Goal: Task Accomplishment & Management: Manage account settings

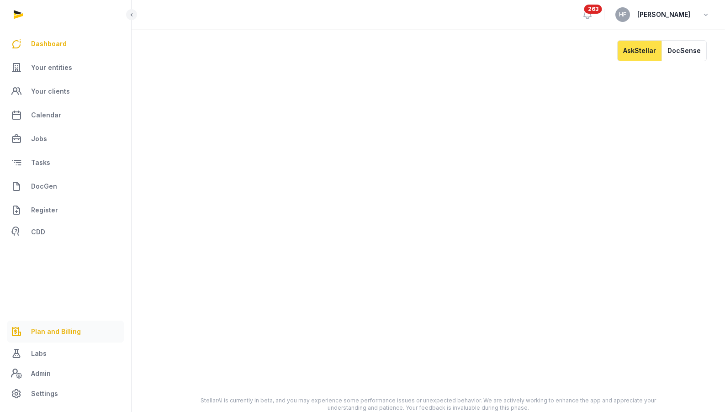
click at [72, 333] on span "Plan and Billing" at bounding box center [56, 331] width 50 height 11
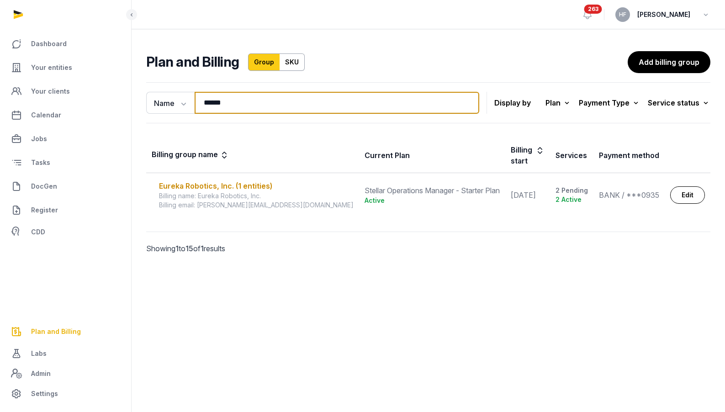
drag, startPoint x: 230, startPoint y: 101, endPoint x: 145, endPoint y: 100, distance: 85.0
click at [158, 100] on div "Name Name Email ****** Search" at bounding box center [312, 103] width 333 height 22
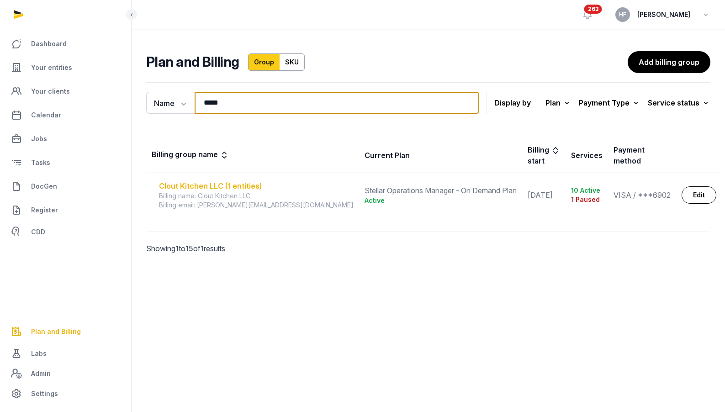
type input "*****"
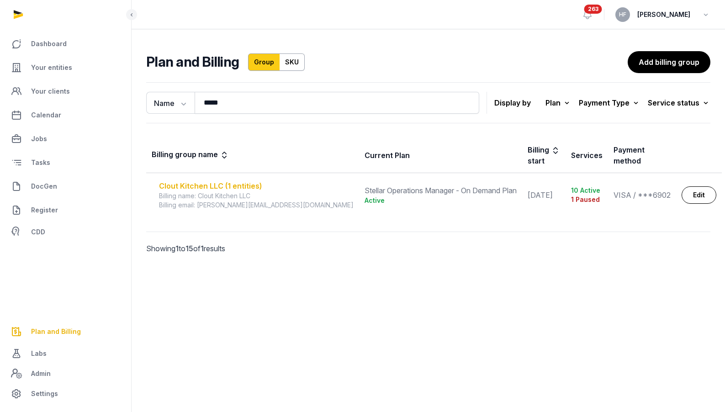
click at [235, 180] on div "Clout Kitchen LLC (1 entities)" at bounding box center [256, 185] width 195 height 11
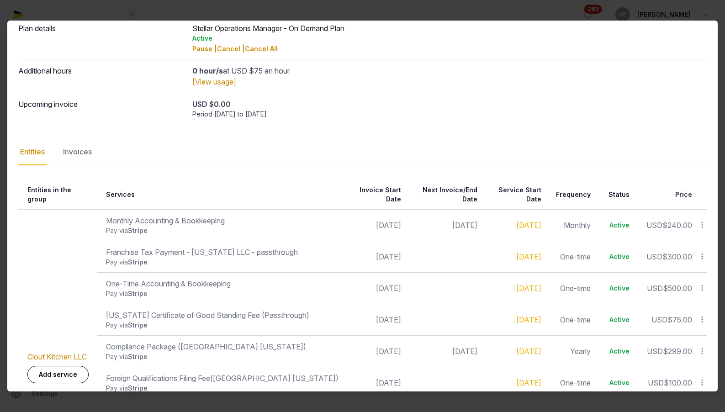
scroll to position [48, 0]
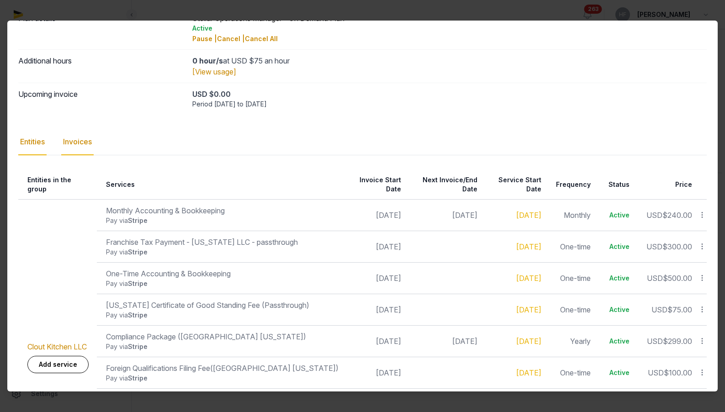
click at [88, 140] on div "Invoices" at bounding box center [77, 142] width 32 height 27
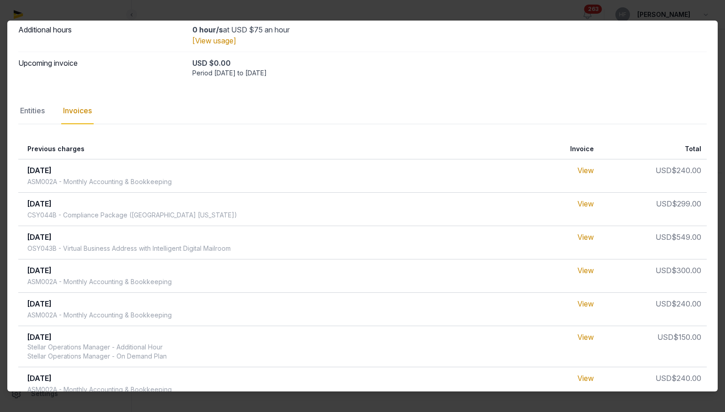
scroll to position [0, 0]
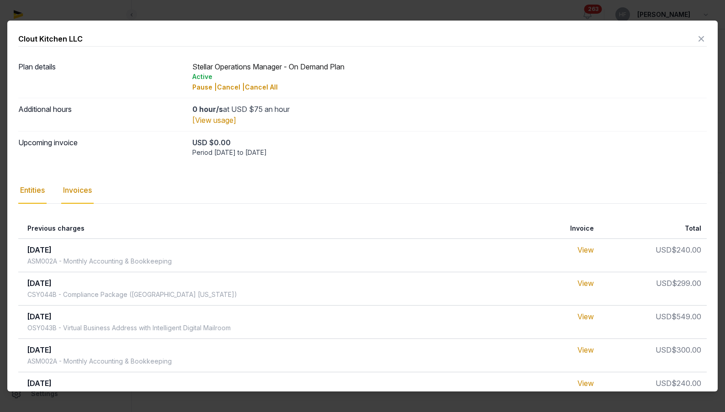
click at [38, 193] on div "Entities" at bounding box center [32, 190] width 28 height 27
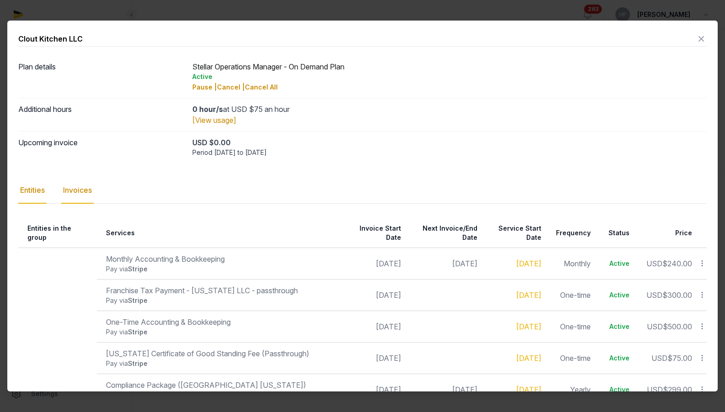
click at [80, 196] on div "Invoices" at bounding box center [77, 190] width 32 height 27
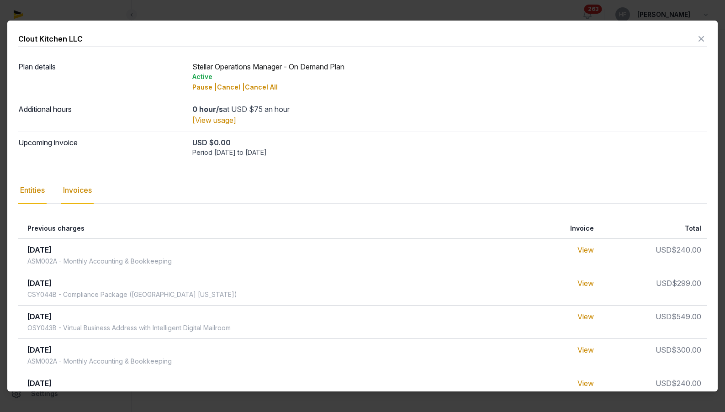
click at [37, 196] on div "Entities" at bounding box center [32, 190] width 28 height 27
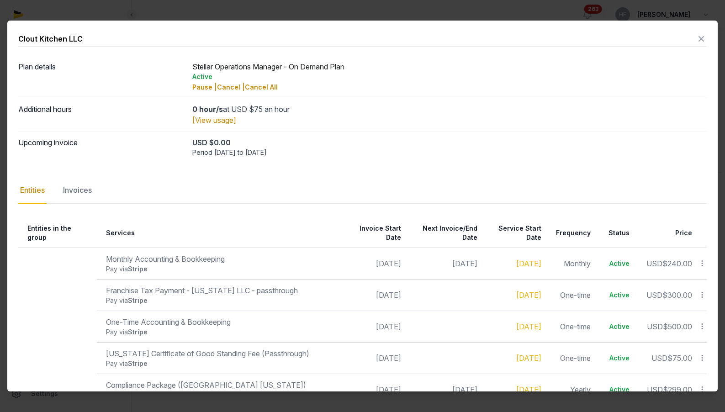
click at [699, 38] on icon at bounding box center [701, 39] width 11 height 15
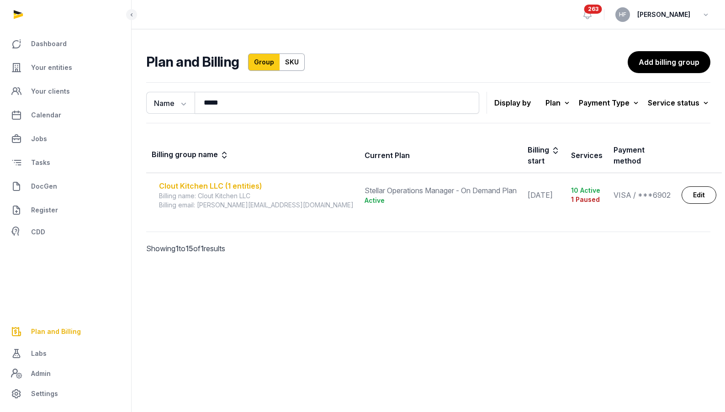
click at [239, 180] on div "Clout Kitchen LLC (1 entities)" at bounding box center [256, 185] width 195 height 11
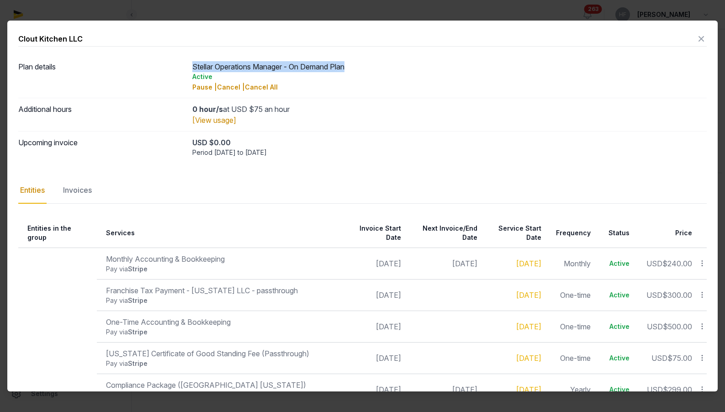
drag, startPoint x: 191, startPoint y: 68, endPoint x: 357, endPoint y: 69, distance: 166.8
click at [357, 69] on div "Plan details Stellar Operations Manager - On Demand Plan Active Pause | Cancel …" at bounding box center [362, 77] width 689 height 42
click at [300, 78] on div "Active" at bounding box center [449, 76] width 514 height 9
drag, startPoint x: 294, startPoint y: 67, endPoint x: 366, endPoint y: 80, distance: 73.2
click at [366, 80] on div "Stellar Operations Manager - On Demand Plan Active Pause | Cancel | Cancel All" at bounding box center [449, 76] width 514 height 31
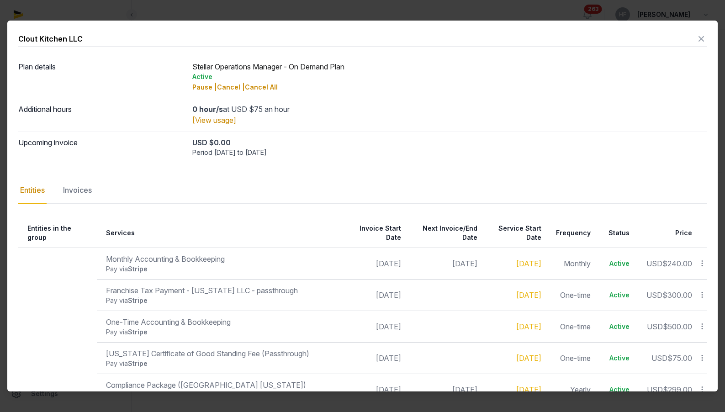
click at [326, 72] on div "Stellar Operations Manager - On Demand Plan Active Pause | Cancel | Cancel All" at bounding box center [449, 76] width 514 height 31
drag, startPoint x: 180, startPoint y: 143, endPoint x: 281, endPoint y: 145, distance: 100.1
click at [281, 145] on div "Upcoming invoice USD $0.00 Period [DATE] to [DATE]" at bounding box center [362, 147] width 689 height 32
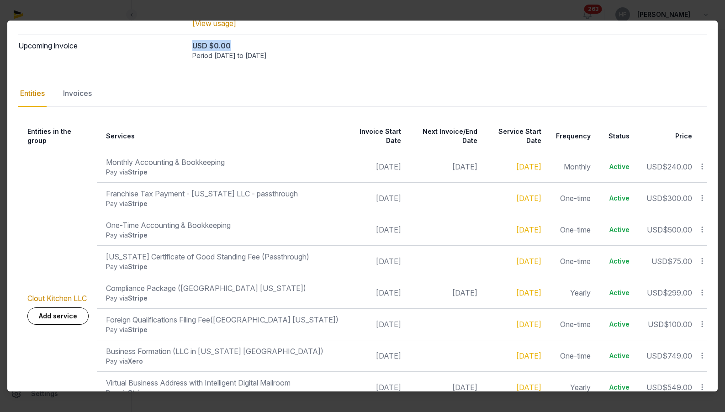
scroll to position [94, 0]
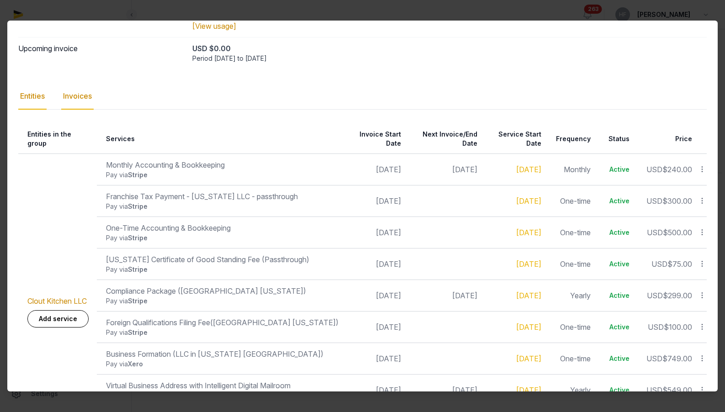
click at [80, 96] on div "Invoices" at bounding box center [77, 96] width 32 height 27
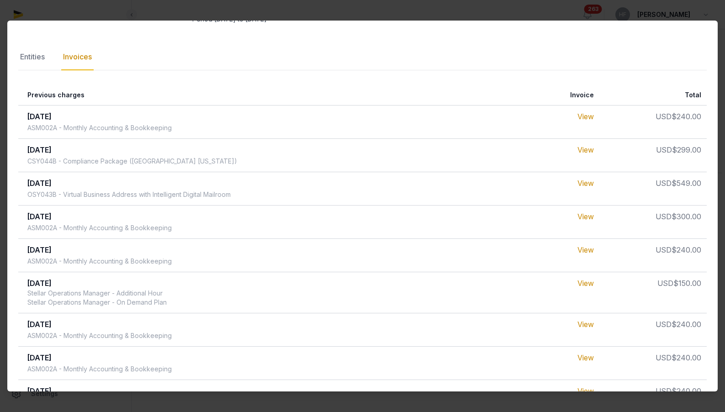
scroll to position [0, 0]
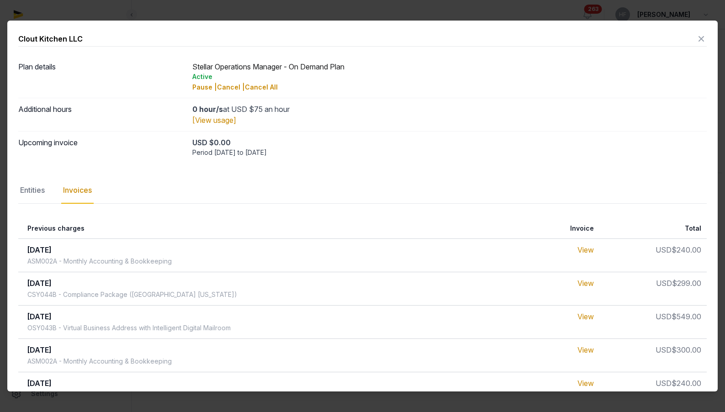
click at [700, 38] on icon at bounding box center [701, 39] width 11 height 15
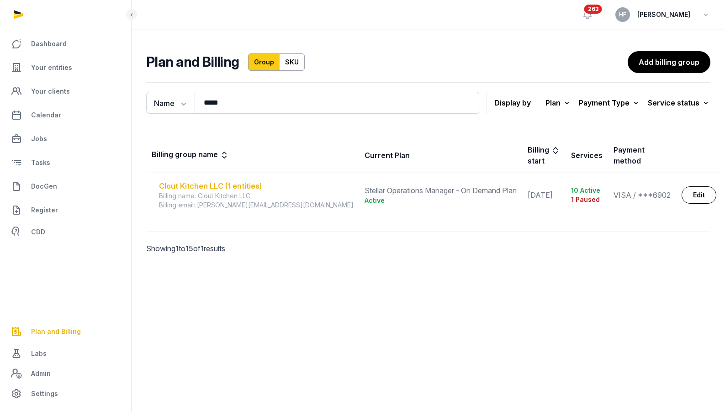
click at [213, 180] on div "Clout Kitchen LLC (1 entities)" at bounding box center [256, 185] width 195 height 11
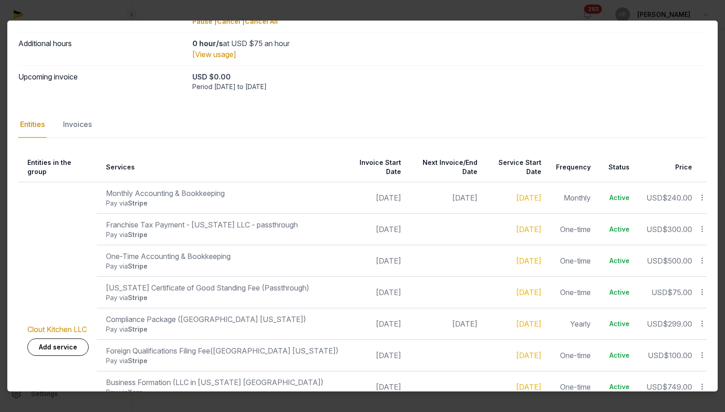
scroll to position [78, 0]
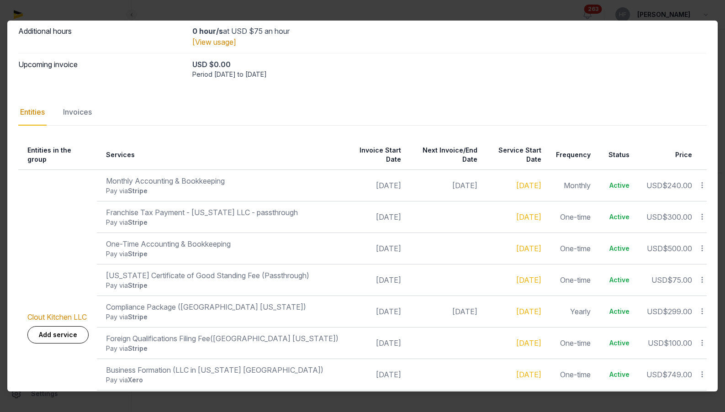
click at [701, 180] on icon at bounding box center [702, 185] width 8 height 10
click at [691, 201] on div "Pause" at bounding box center [669, 209] width 73 height 16
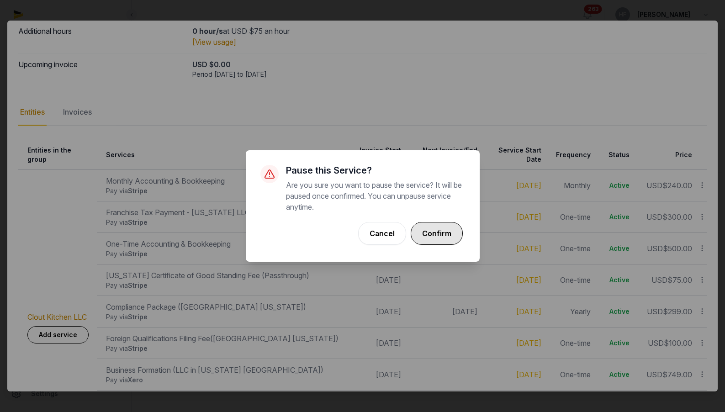
click at [446, 229] on button "Confirm" at bounding box center [437, 233] width 52 height 23
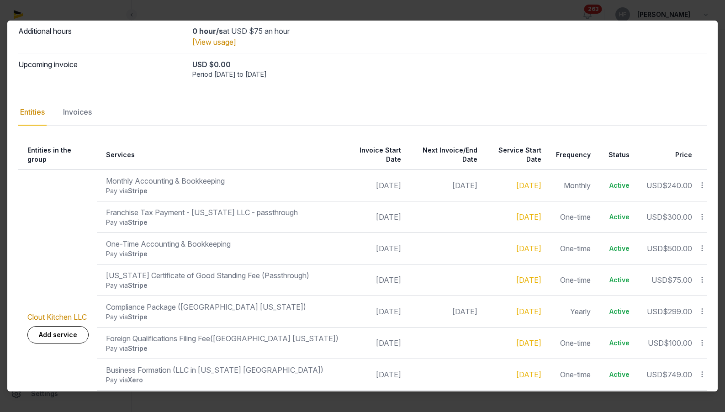
scroll to position [0, 0]
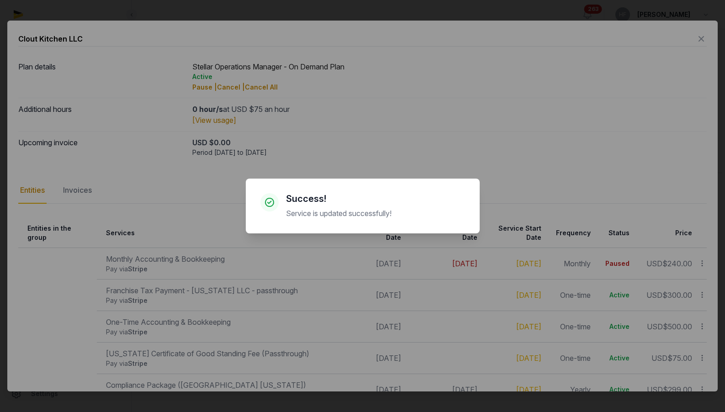
click at [483, 163] on div "× Success! Service is updated successfully! Cancel No OK" at bounding box center [362, 206] width 725 height 412
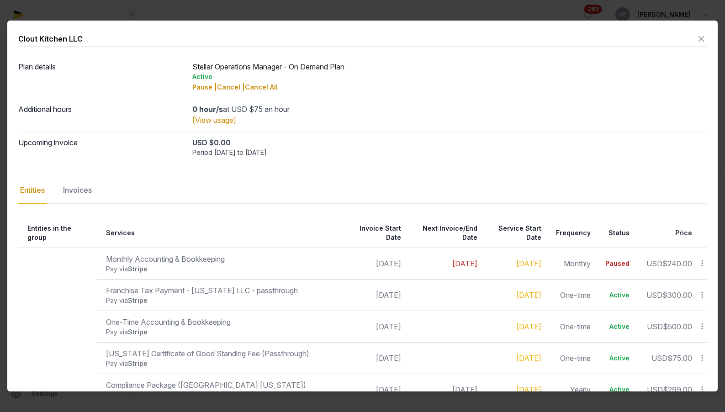
click at [703, 39] on icon at bounding box center [701, 39] width 11 height 15
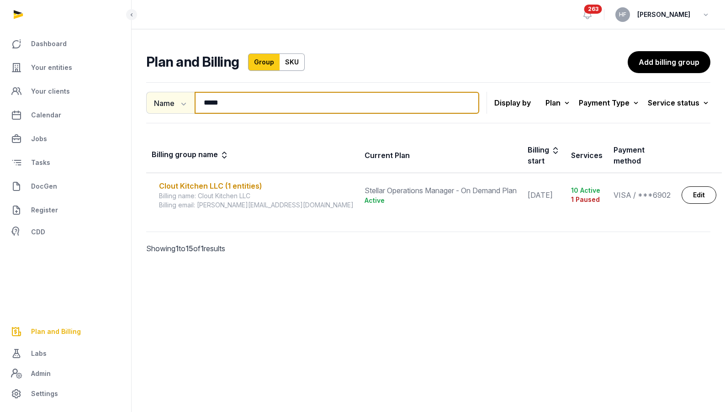
drag, startPoint x: 321, startPoint y: 110, endPoint x: 191, endPoint y: 106, distance: 130.3
click at [191, 106] on div "Name Name Email ***** Search" at bounding box center [312, 103] width 333 height 22
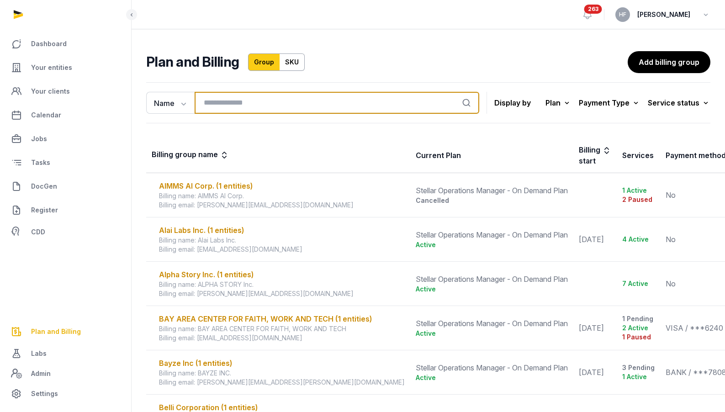
click at [252, 106] on input "search" at bounding box center [337, 103] width 285 height 22
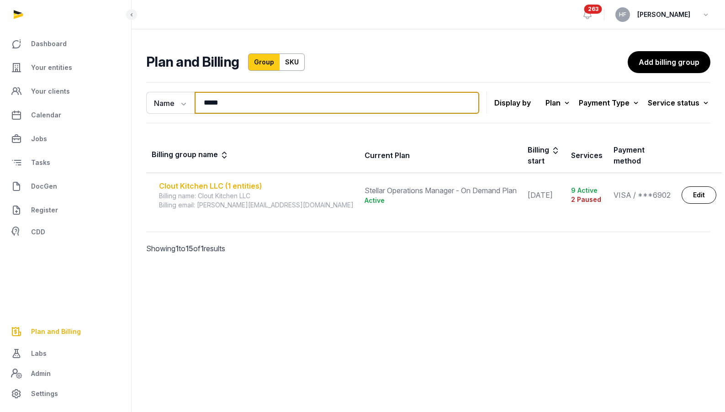
type input "*****"
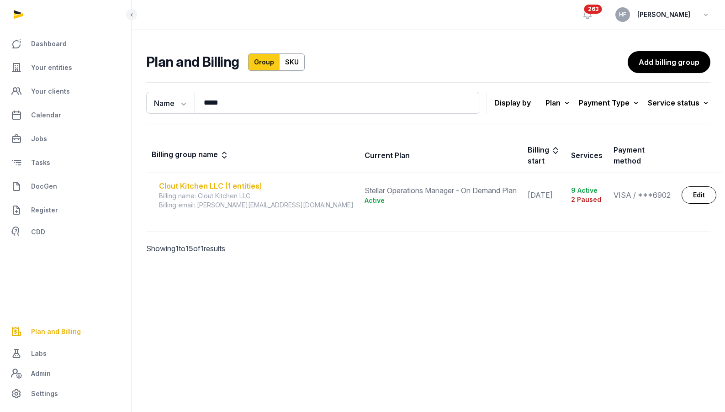
click at [251, 180] on div "Clout Kitchen LLC (1 entities)" at bounding box center [256, 185] width 195 height 11
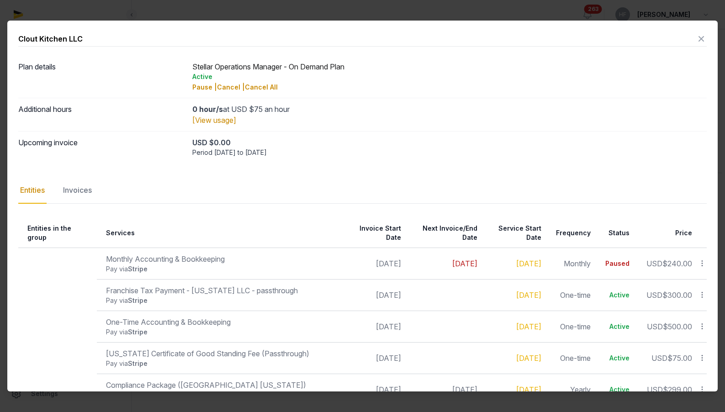
click at [702, 259] on icon at bounding box center [702, 264] width 8 height 10
click at [609, 160] on div "Upcoming invoice USD $0.00 Period [DATE] to [DATE]" at bounding box center [362, 147] width 689 height 32
click at [702, 290] on icon at bounding box center [702, 295] width 8 height 10
click at [527, 160] on div "Upcoming invoice USD $0.00 Period [DATE] to [DATE]" at bounding box center [362, 147] width 689 height 32
click at [703, 290] on icon at bounding box center [702, 295] width 8 height 10
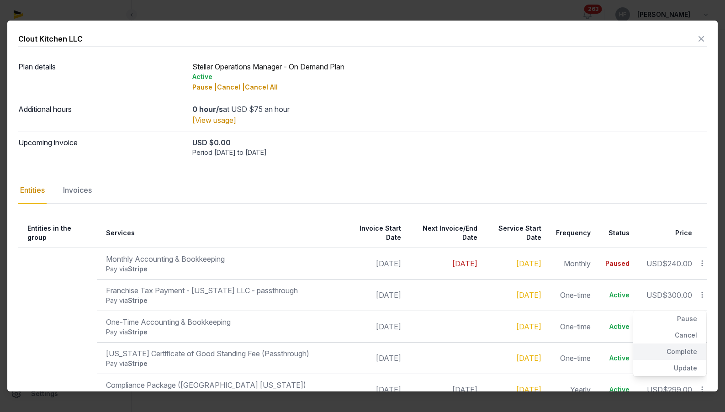
click at [689, 344] on div "Complete" at bounding box center [669, 352] width 73 height 16
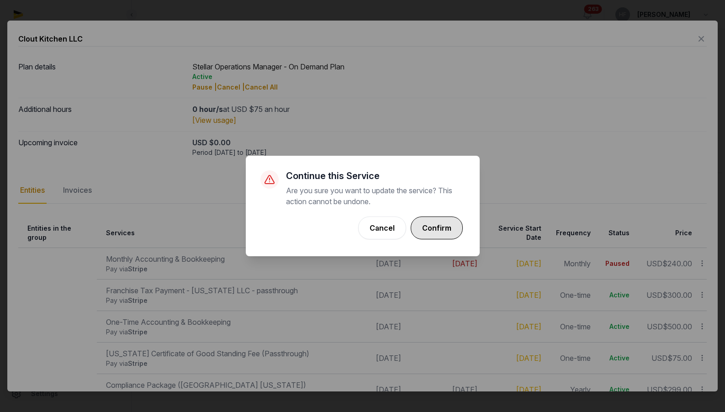
click at [443, 234] on button "Confirm" at bounding box center [437, 228] width 52 height 23
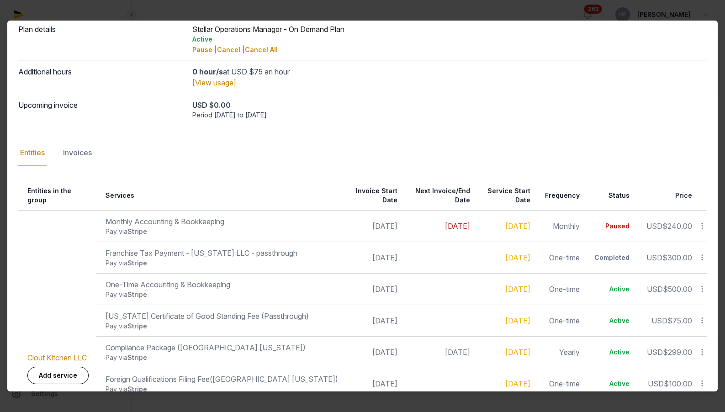
scroll to position [39, 0]
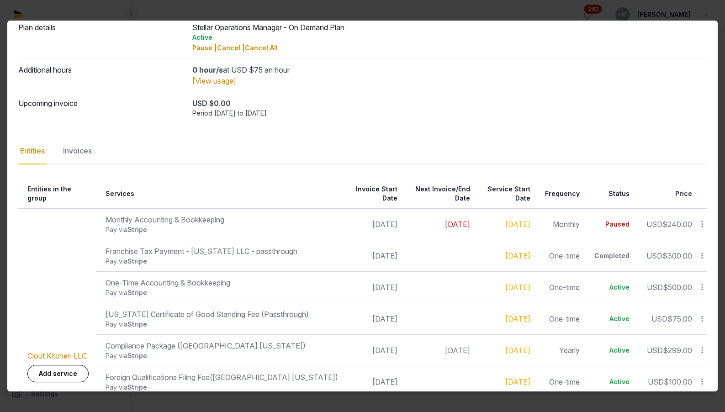
click at [703, 282] on icon at bounding box center [702, 287] width 8 height 10
click at [686, 243] on div "Complete" at bounding box center [669, 251] width 73 height 16
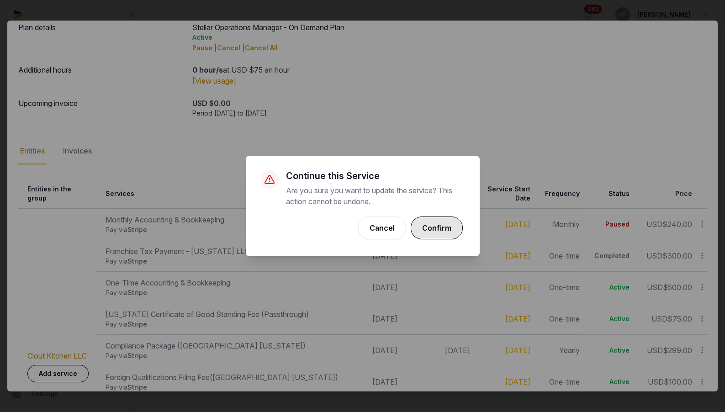
click at [428, 231] on button "Confirm" at bounding box center [437, 228] width 52 height 23
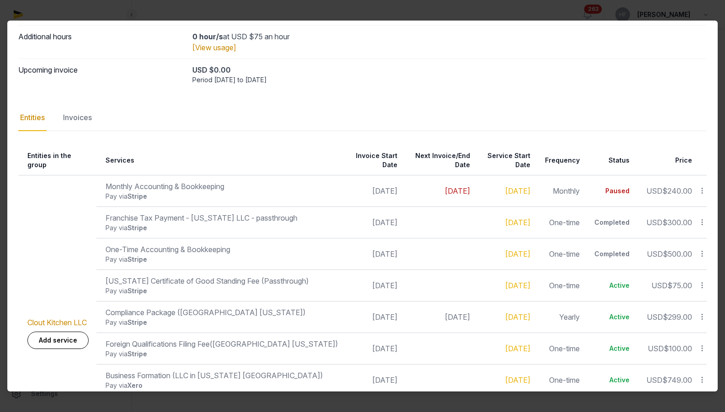
scroll to position [80, 0]
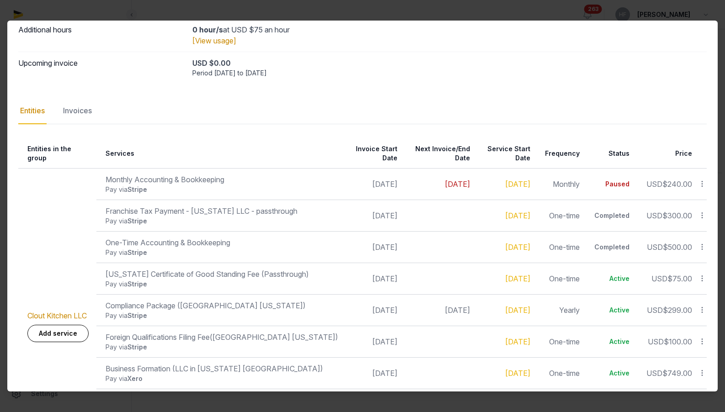
click at [701, 274] on icon at bounding box center [702, 279] width 8 height 10
click at [683, 234] on div "Complete" at bounding box center [669, 242] width 73 height 16
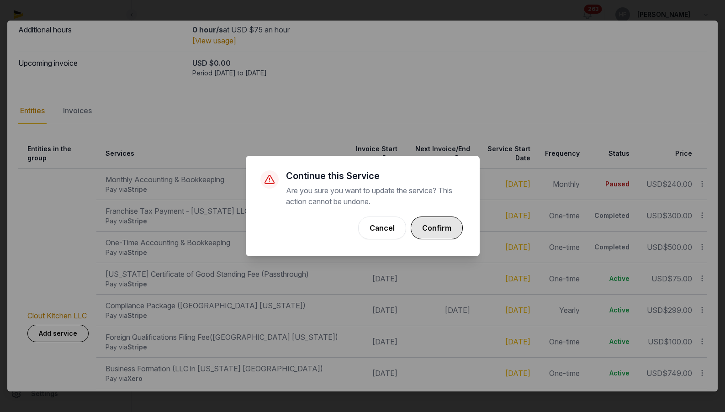
click at [442, 229] on button "Confirm" at bounding box center [437, 228] width 52 height 23
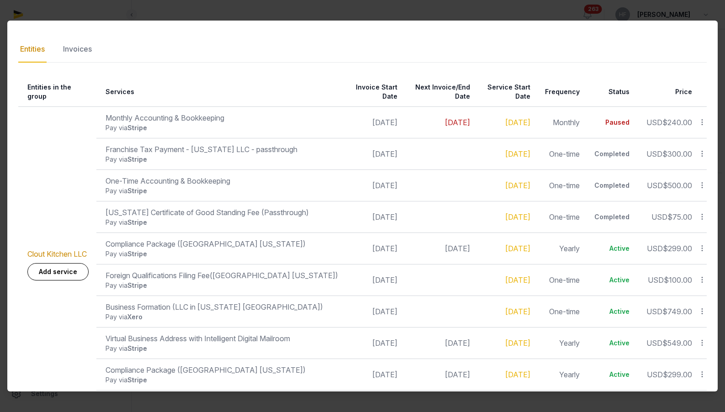
scroll to position [173, 0]
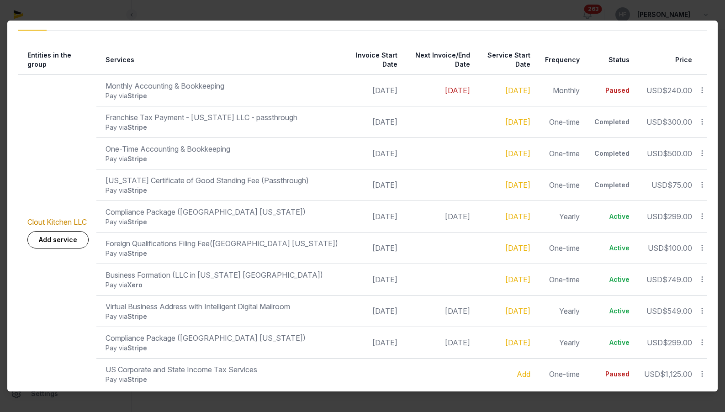
click at [702, 243] on icon at bounding box center [702, 248] width 8 height 10
click at [686, 206] on div "Complete" at bounding box center [669, 211] width 73 height 16
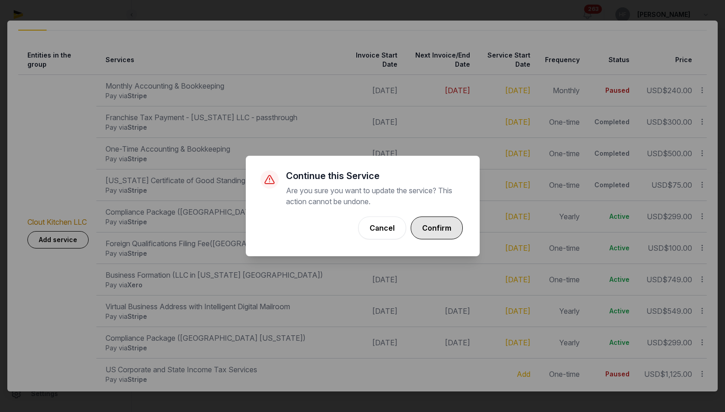
click at [439, 232] on button "Confirm" at bounding box center [437, 228] width 52 height 23
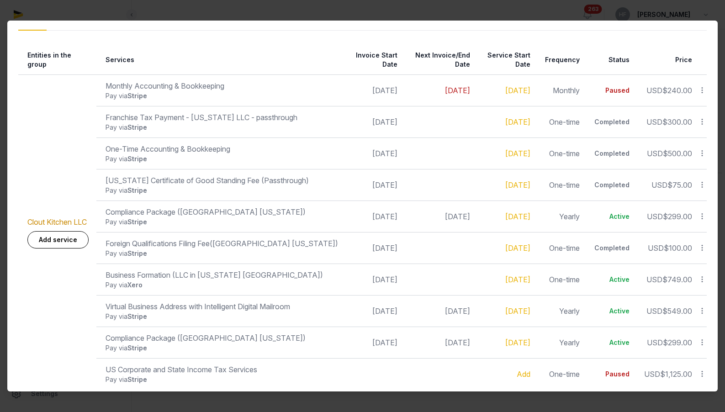
click at [701, 275] on icon at bounding box center [702, 280] width 8 height 10
click at [680, 235] on div "Complete" at bounding box center [669, 243] width 73 height 16
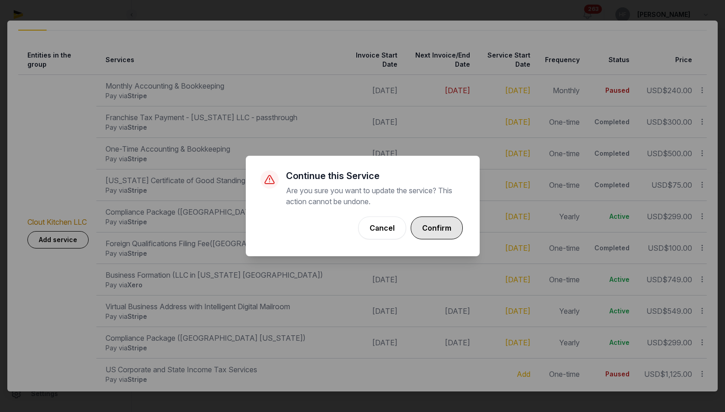
click at [435, 230] on button "Confirm" at bounding box center [437, 228] width 52 height 23
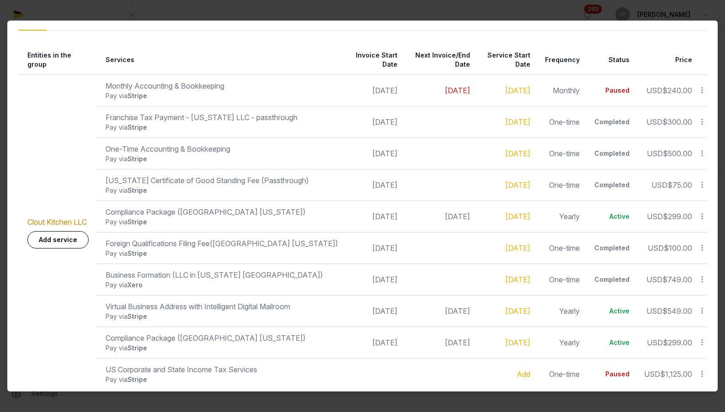
click at [704, 306] on icon at bounding box center [702, 311] width 8 height 10
click at [425, 249] on td at bounding box center [439, 249] width 73 height 32
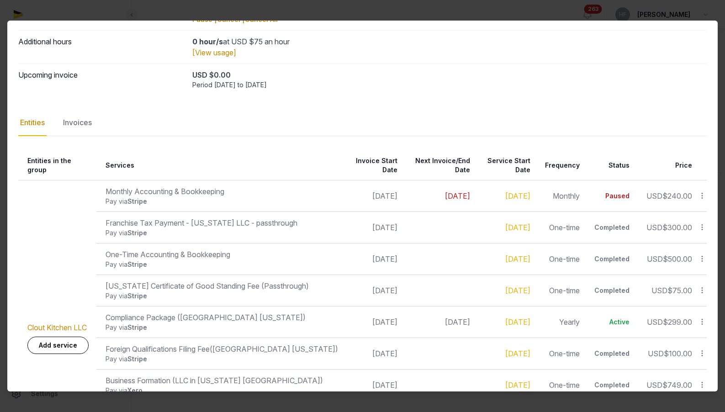
scroll to position [0, 0]
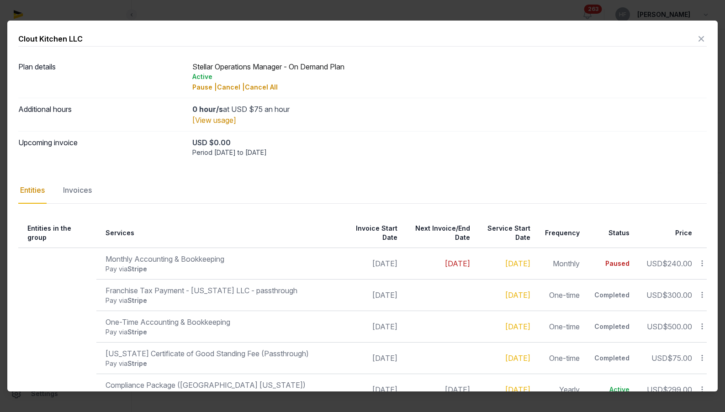
click at [700, 42] on icon at bounding box center [701, 39] width 11 height 15
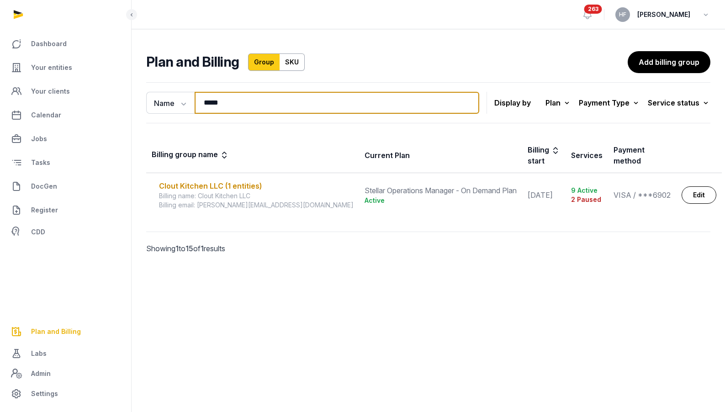
click at [463, 105] on input "*****" at bounding box center [337, 103] width 285 height 22
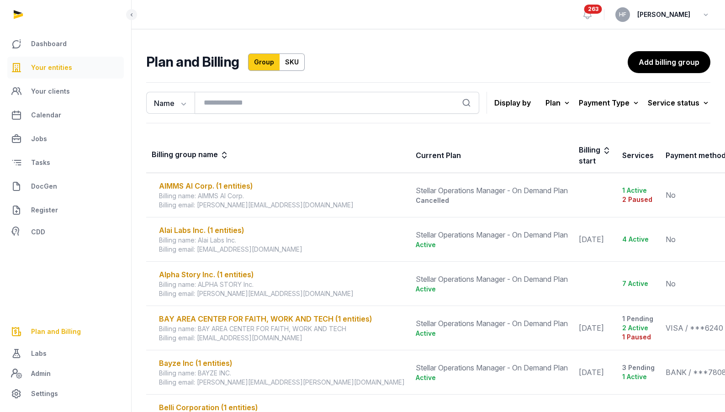
click at [64, 77] on link "Your entities" at bounding box center [65, 68] width 117 height 22
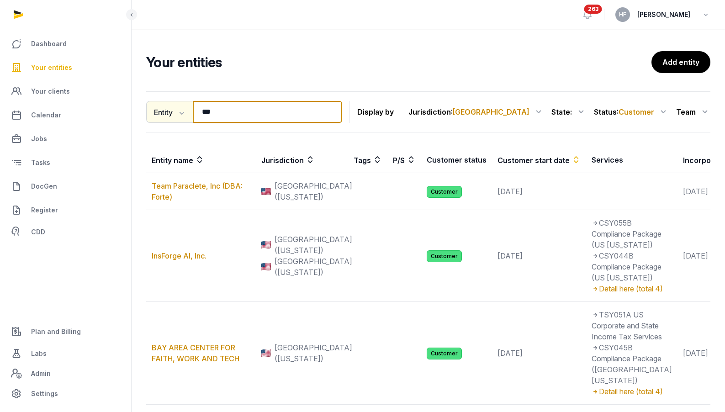
drag, startPoint x: 244, startPoint y: 117, endPoint x: 159, endPoint y: 117, distance: 84.5
click at [164, 117] on div "Entity Entity People Tags Services *** Search" at bounding box center [244, 112] width 196 height 22
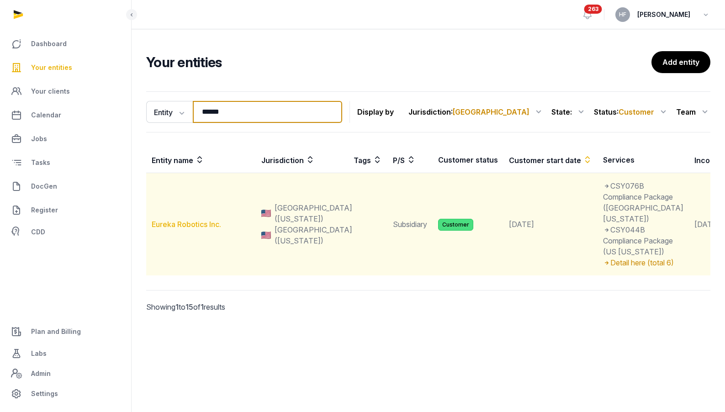
type input "******"
click at [202, 229] on link "Eureka Robotics Inc." at bounding box center [186, 224] width 69 height 9
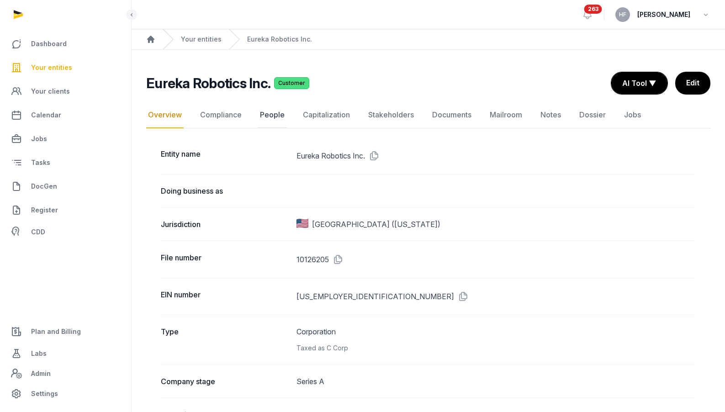
click at [272, 111] on link "People" at bounding box center [272, 115] width 28 height 27
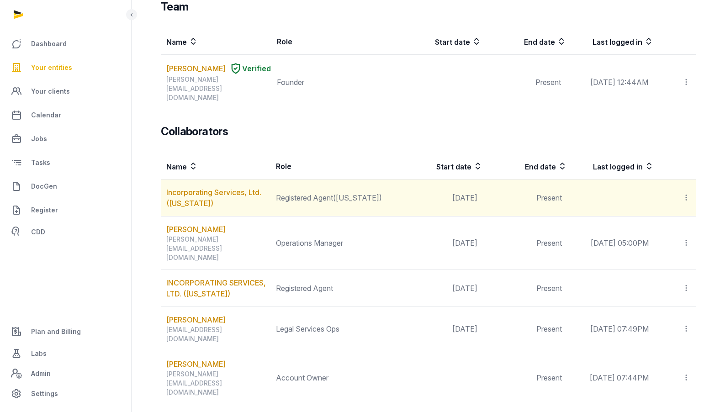
scroll to position [136, 0]
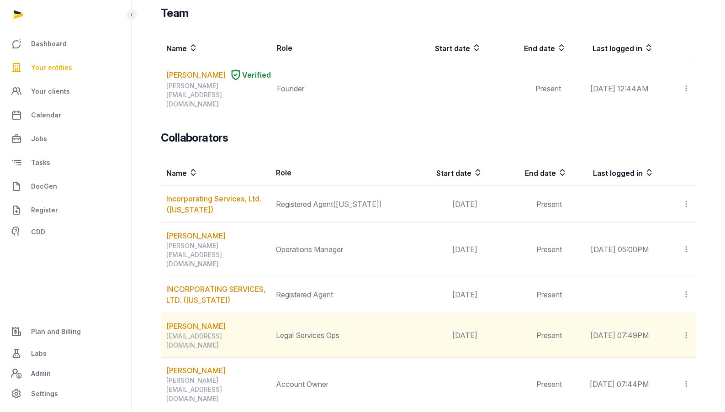
click at [688, 330] on icon at bounding box center [686, 335] width 8 height 10
click at [673, 374] on span "Edit role" at bounding box center [668, 378] width 27 height 9
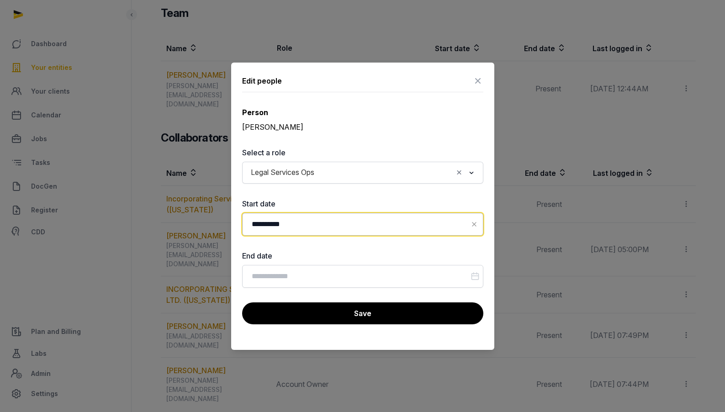
click at [345, 226] on input "**********" at bounding box center [362, 224] width 241 height 23
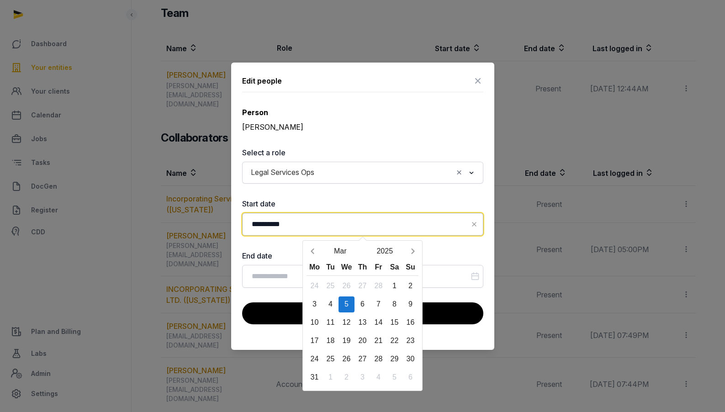
click at [387, 214] on input "**********" at bounding box center [362, 224] width 241 height 23
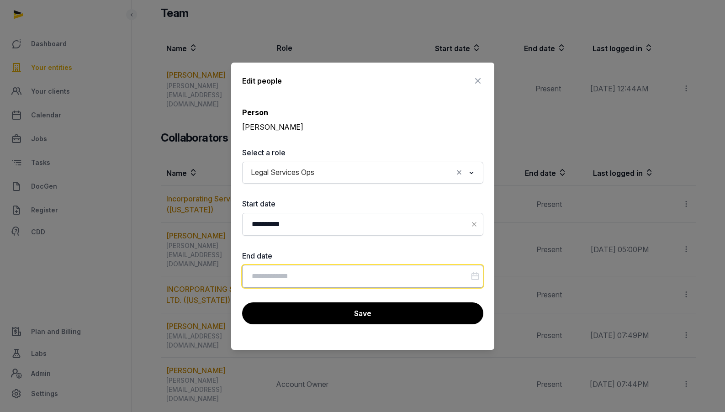
click at [419, 274] on input "Datepicker input" at bounding box center [362, 276] width 241 height 23
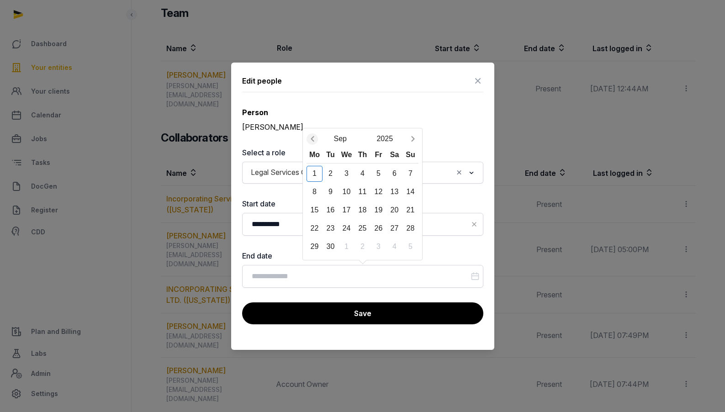
click at [308, 137] on icon "Previous month" at bounding box center [312, 138] width 9 height 9
click at [307, 137] on div "Mo" at bounding box center [315, 137] width 16 height 16
click at [314, 121] on icon "Previous month" at bounding box center [312, 120] width 9 height 9
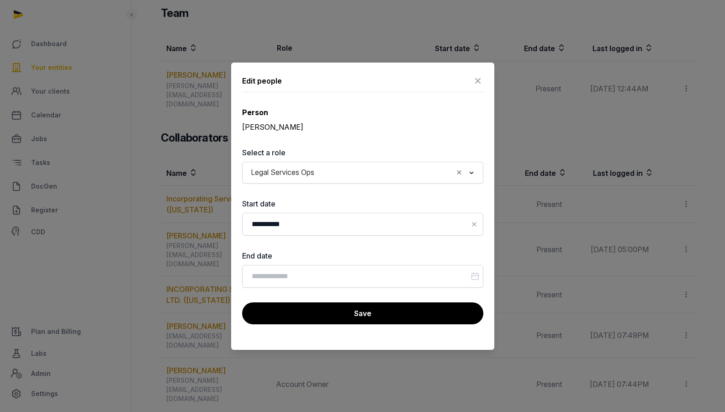
click at [314, 121] on div "Person [PERSON_NAME]" at bounding box center [362, 120] width 241 height 26
click at [326, 277] on input "Datepicker input" at bounding box center [362, 276] width 241 height 23
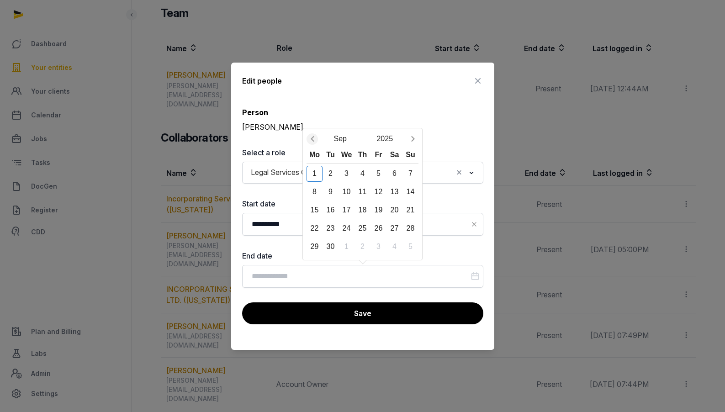
click at [313, 138] on icon "Previous month" at bounding box center [312, 138] width 9 height 9
click at [313, 138] on div "Mo" at bounding box center [315, 137] width 16 height 16
click at [313, 118] on icon "Previous month" at bounding box center [312, 120] width 3 height 5
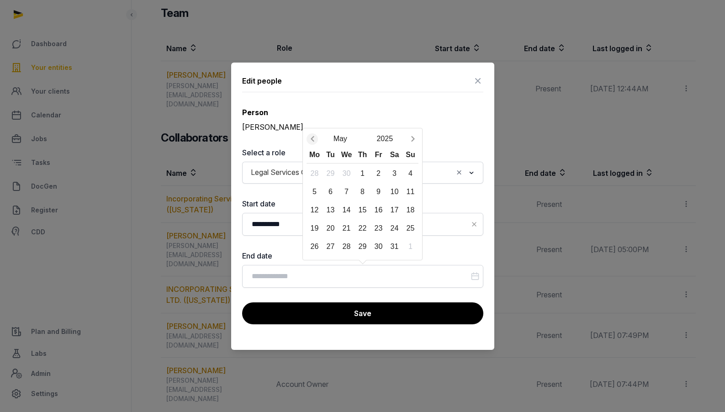
click at [312, 139] on icon "Previous month" at bounding box center [312, 138] width 9 height 9
click at [349, 244] on div "30" at bounding box center [347, 247] width 16 height 16
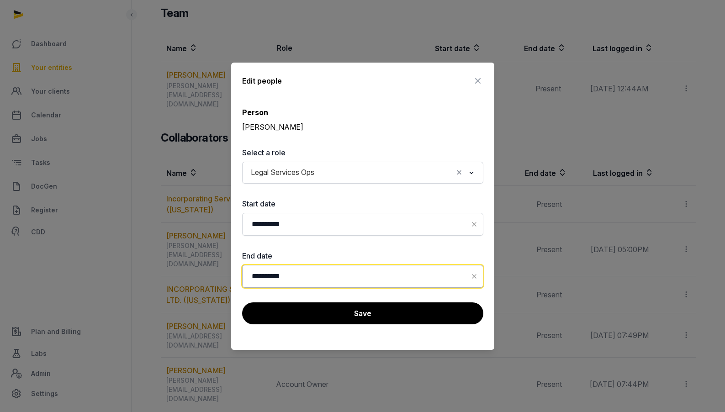
click at [335, 276] on input "**********" at bounding box center [362, 276] width 241 height 23
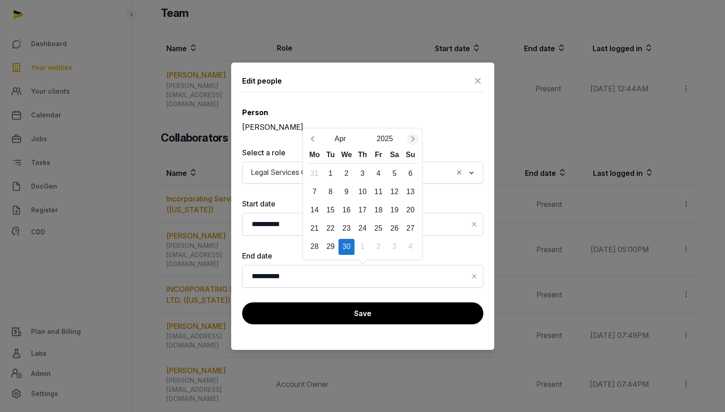
click at [411, 138] on icon "Next month" at bounding box center [412, 138] width 9 height 9
click at [396, 244] on div "31" at bounding box center [395, 247] width 16 height 16
type input "**********"
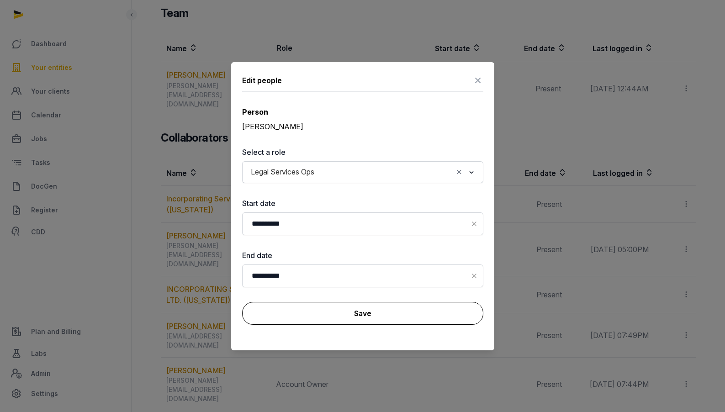
click at [350, 311] on button "Save" at bounding box center [362, 313] width 241 height 23
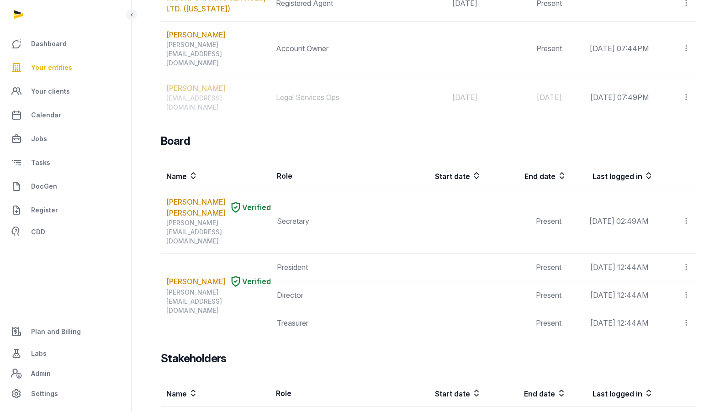
scroll to position [0, 0]
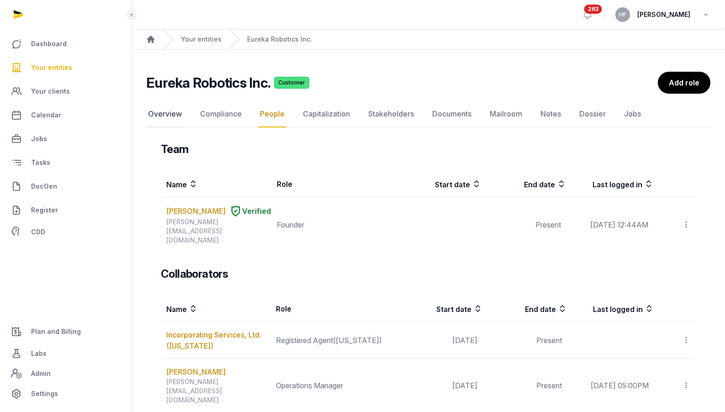
click at [170, 117] on link "Overview" at bounding box center [164, 114] width 37 height 27
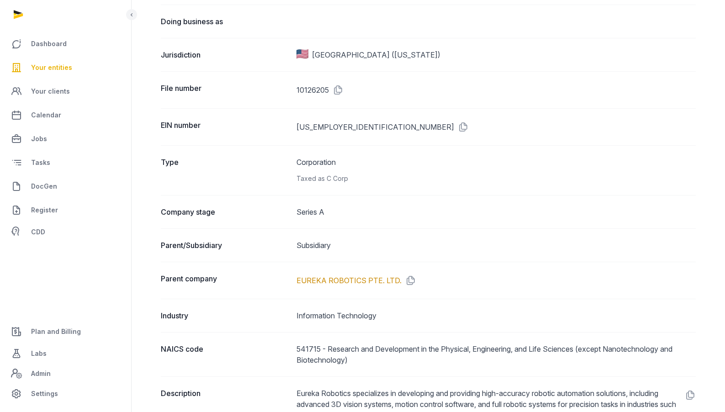
scroll to position [176, 0]
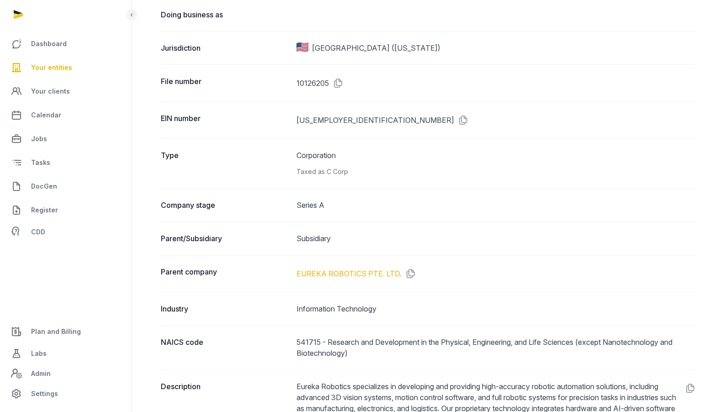
click at [377, 273] on link "EUREKA ROBOTICS PTE. LTD." at bounding box center [349, 273] width 105 height 11
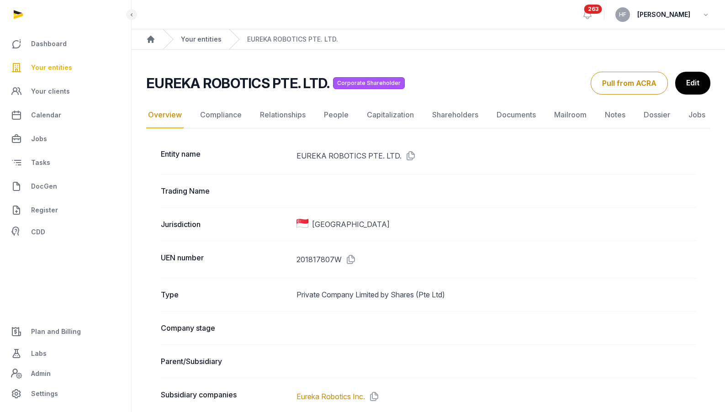
click at [213, 39] on link "Your entities" at bounding box center [201, 39] width 41 height 9
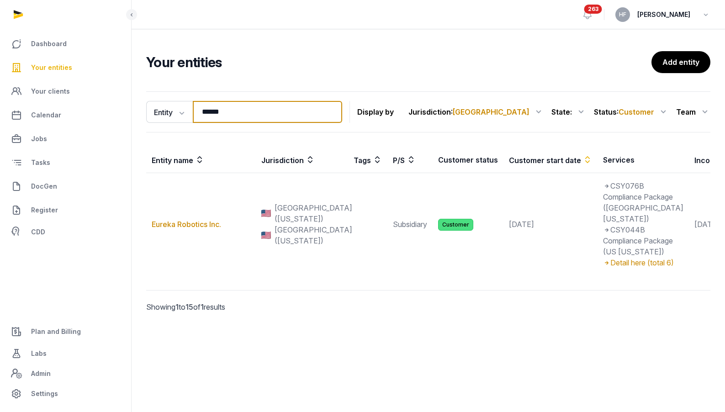
click at [342, 112] on input "******" at bounding box center [267, 112] width 149 height 22
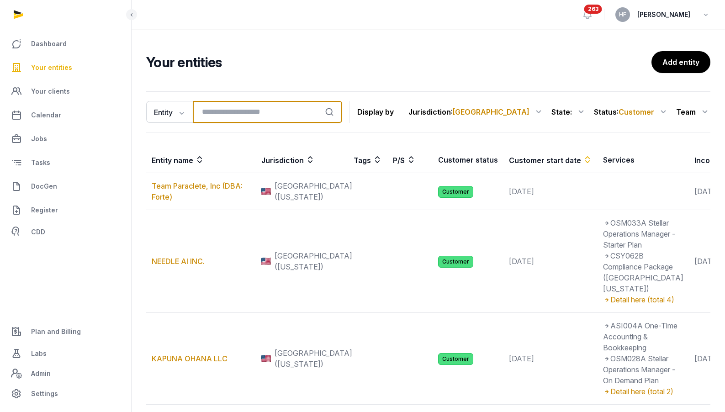
click at [247, 111] on input "search" at bounding box center [267, 112] width 149 height 22
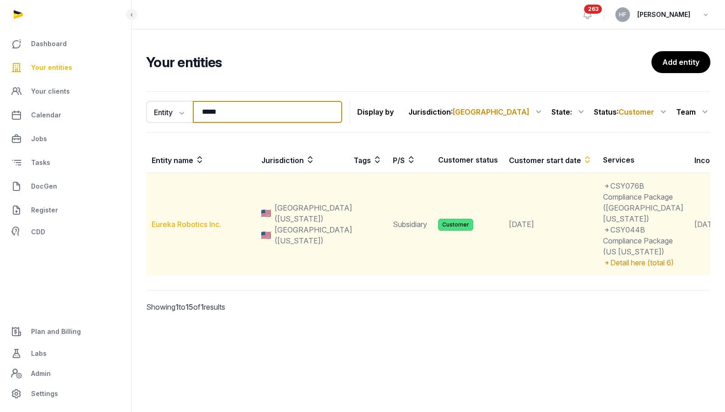
type input "*****"
click at [208, 229] on link "Eureka Robotics Inc." at bounding box center [186, 224] width 69 height 9
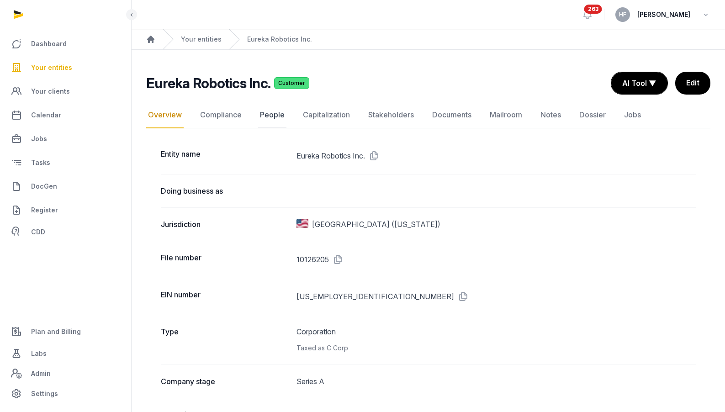
click at [280, 115] on link "People" at bounding box center [272, 115] width 28 height 27
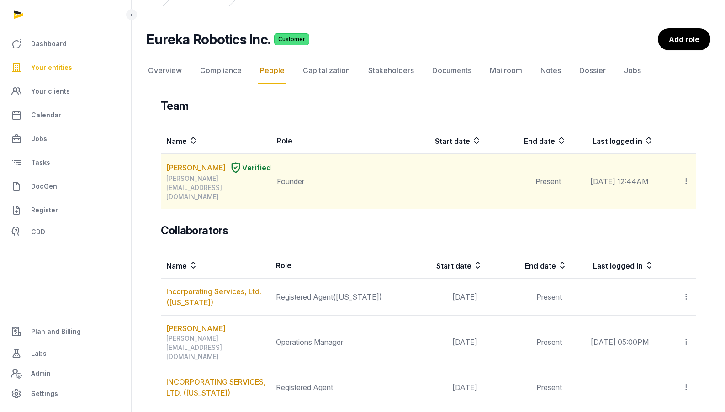
scroll to position [45, 0]
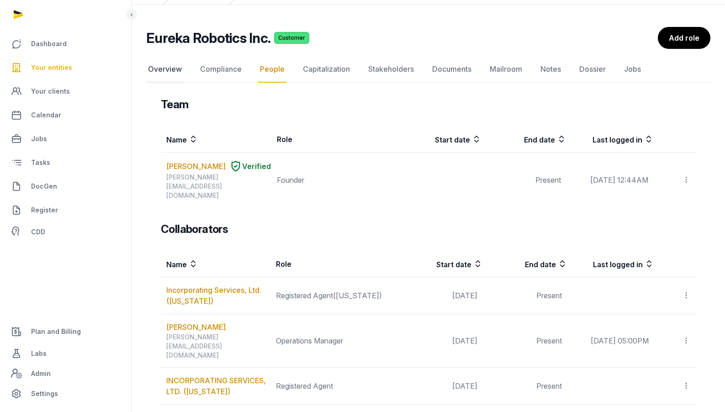
click at [162, 65] on link "Overview" at bounding box center [164, 69] width 37 height 27
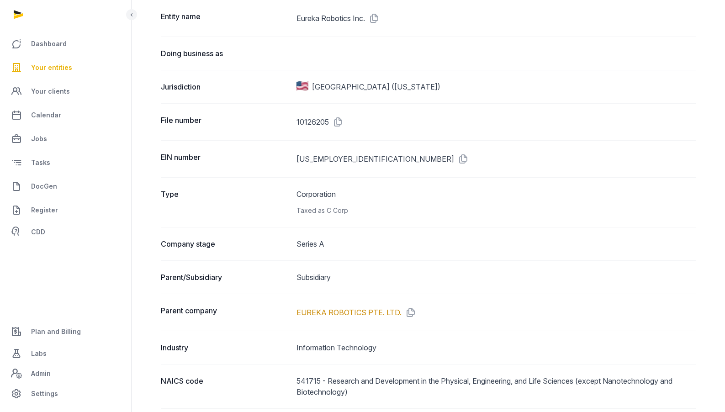
scroll to position [146, 0]
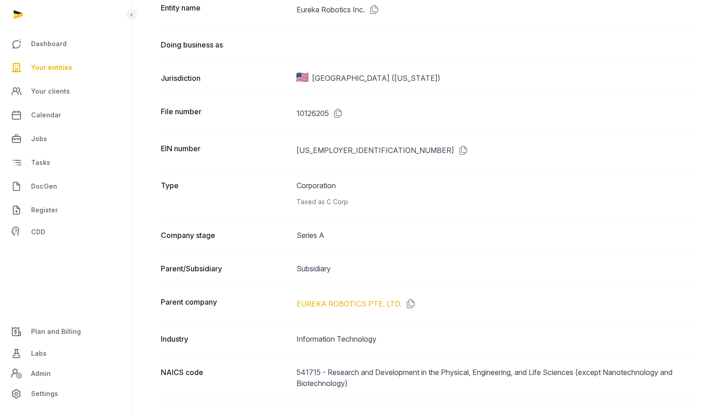
click at [367, 306] on link "EUREKA ROBOTICS PTE. LTD." at bounding box center [349, 303] width 105 height 11
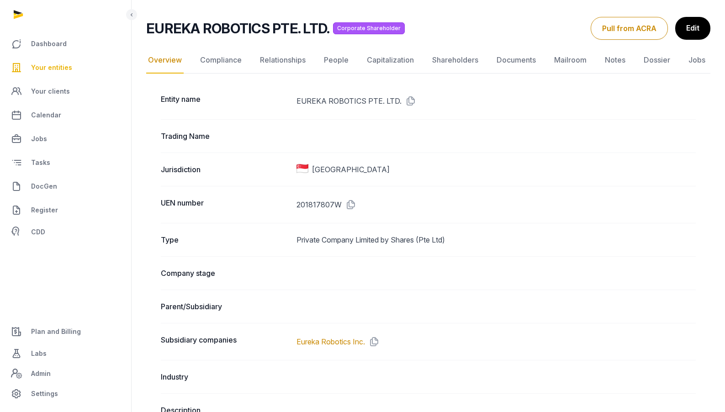
scroll to position [54, 0]
click at [390, 62] on link "Capitalization" at bounding box center [390, 61] width 51 height 27
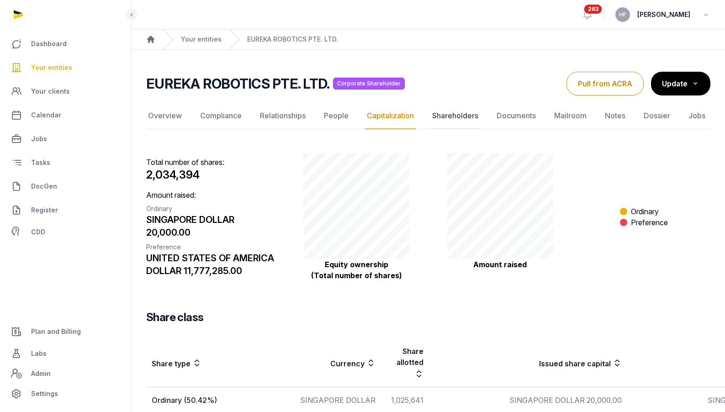
click at [464, 107] on link "Shareholders" at bounding box center [455, 116] width 50 height 27
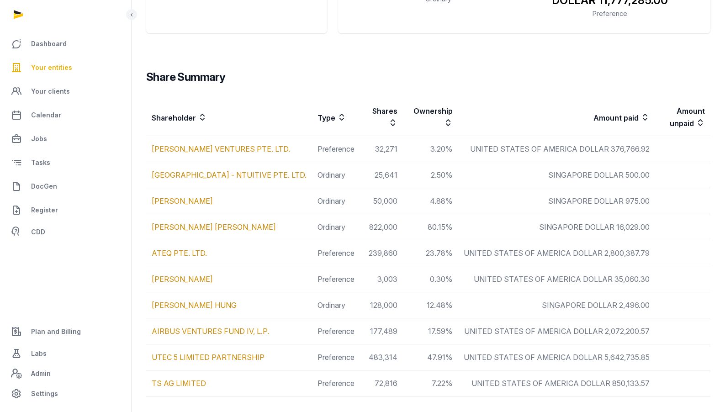
scroll to position [273, 0]
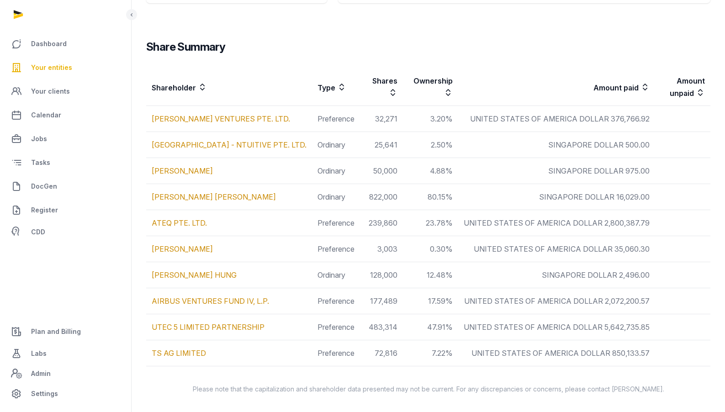
click at [64, 67] on span "Your entities" at bounding box center [51, 67] width 41 height 11
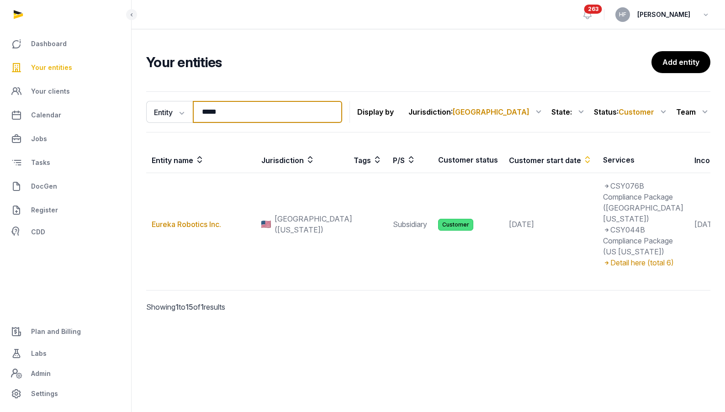
drag, startPoint x: 256, startPoint y: 114, endPoint x: 135, endPoint y: 114, distance: 121.5
click at [143, 114] on div "Entity Entity People Tags Services ***** Search Display by Jurisdiction : [GEOG…" at bounding box center [429, 215] width 594 height 254
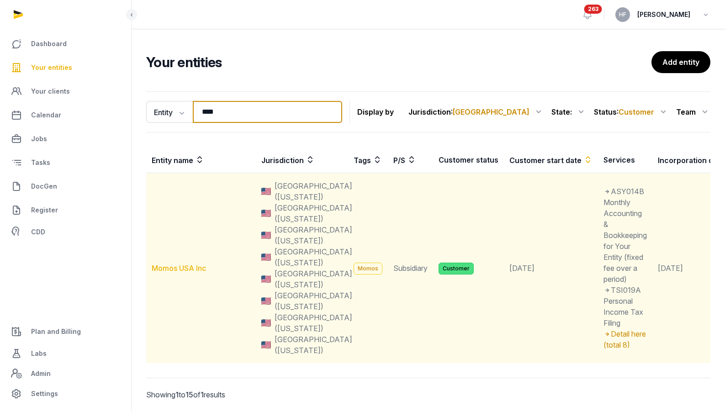
type input "****"
click at [192, 270] on link "Momos USA Inc" at bounding box center [179, 268] width 54 height 9
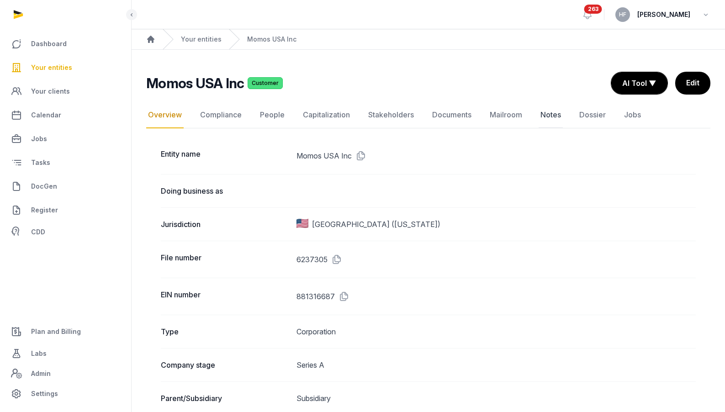
click at [555, 117] on link "Notes" at bounding box center [551, 115] width 24 height 27
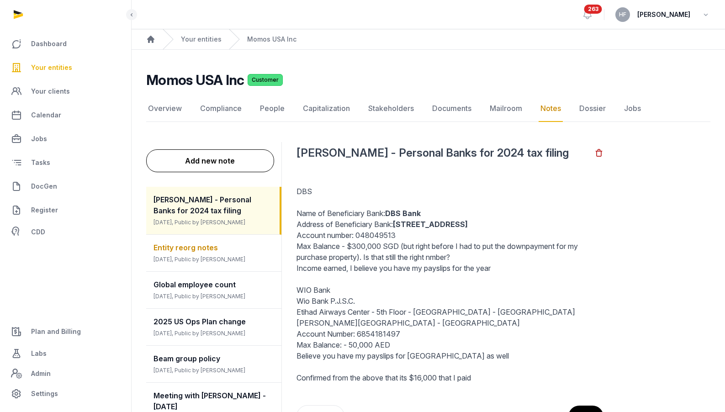
click at [239, 247] on div "Entity reorg notes [DATE], Public by [PERSON_NAME]" at bounding box center [213, 253] width 135 height 37
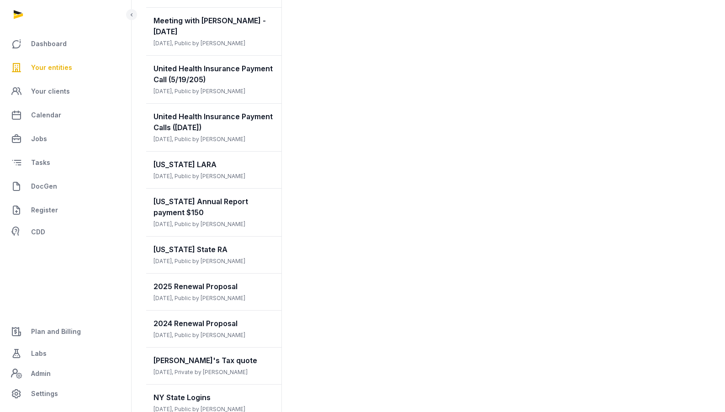
scroll to position [379, 0]
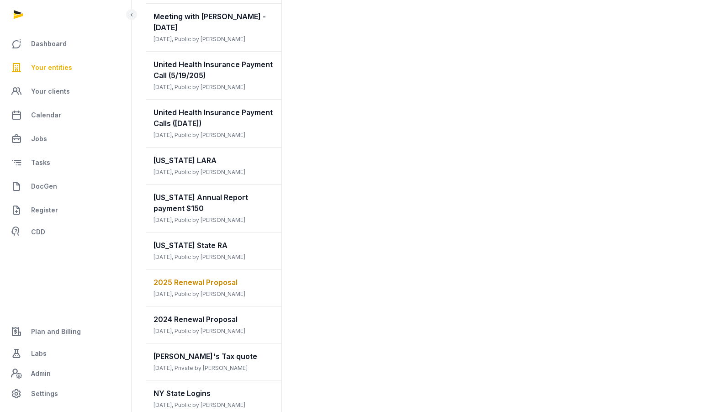
click at [223, 280] on span "2025 Renewal Proposal" at bounding box center [196, 282] width 84 height 9
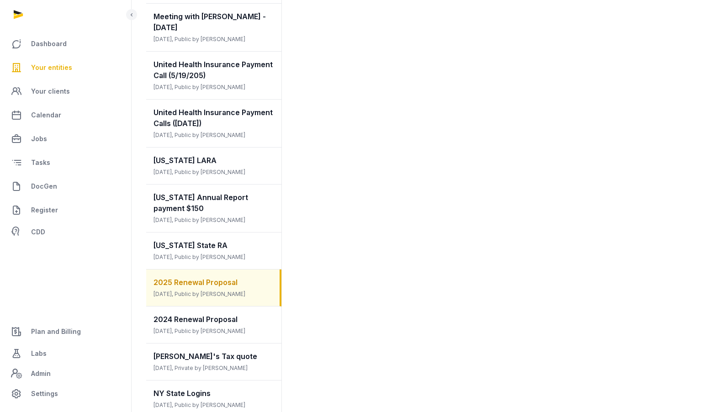
click at [244, 285] on div "2025 Renewal Proposal [DATE], Public by [PERSON_NAME]" at bounding box center [212, 288] width 133 height 37
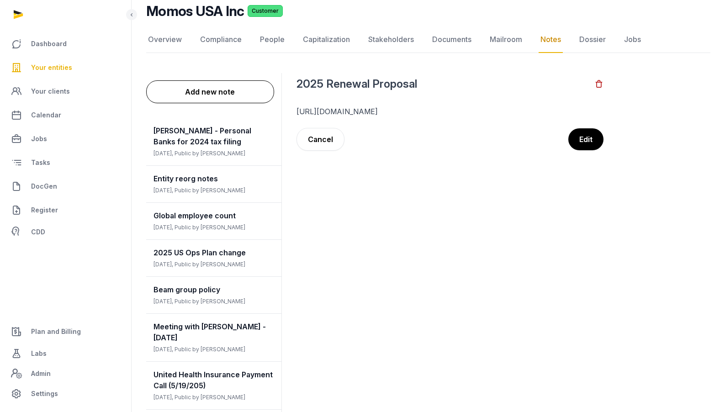
scroll to position [0, 0]
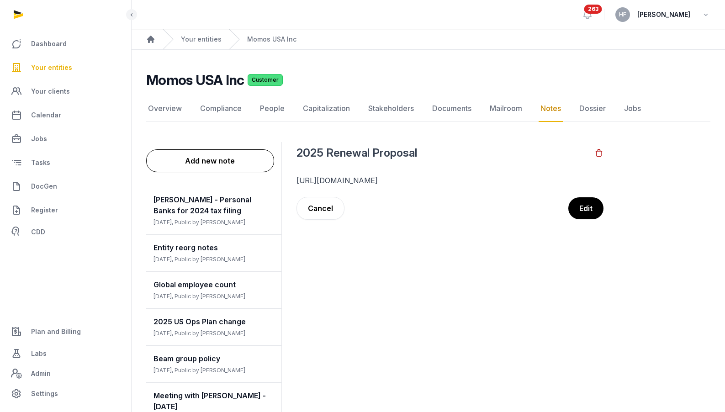
click at [426, 180] on p "[URL][DOMAIN_NAME]" at bounding box center [450, 180] width 307 height 11
drag, startPoint x: 523, startPoint y: 195, endPoint x: 292, endPoint y: 173, distance: 232.6
copy p "[URL][DOMAIN_NAME]"
